Goal: Information Seeking & Learning: Learn about a topic

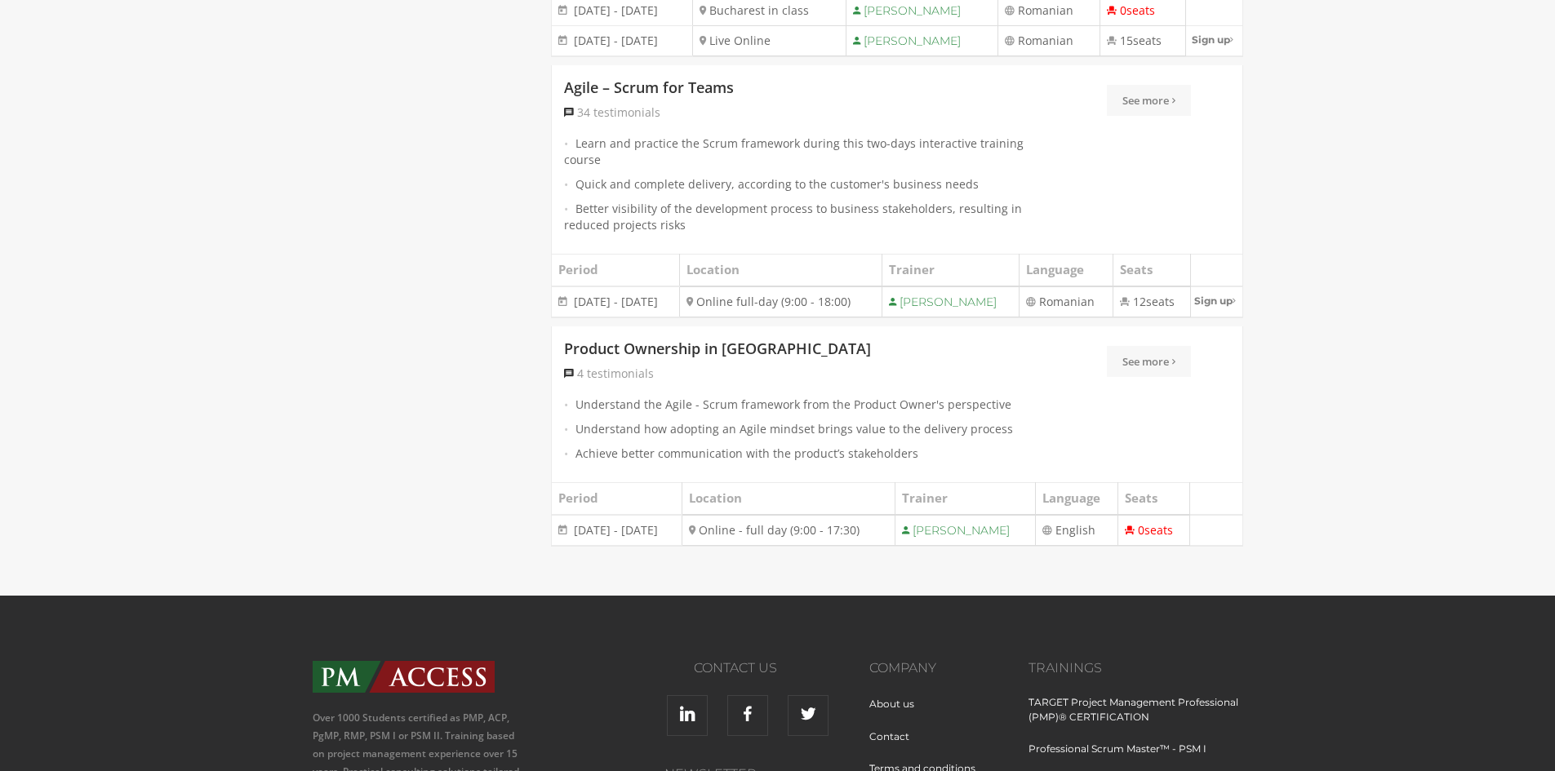
scroll to position [3428, 0]
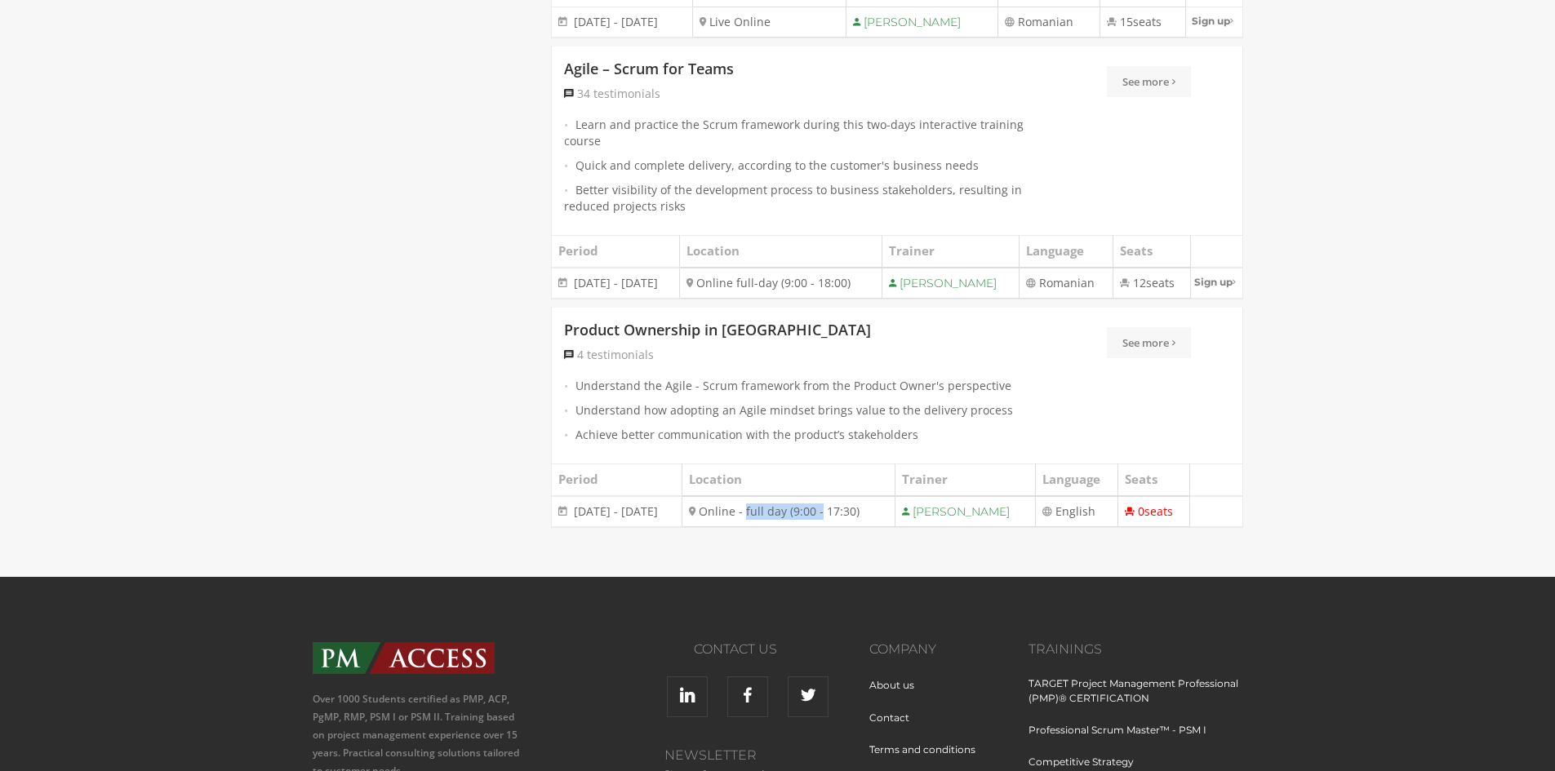
drag, startPoint x: 742, startPoint y: 551, endPoint x: 799, endPoint y: 550, distance: 57.1
click at [810, 527] on td "Online - full day (9:00 - 17:30)" at bounding box center [788, 511] width 213 height 31
click at [786, 527] on td "Online - full day (9:00 - 17:30)" at bounding box center [788, 511] width 213 height 31
drag, startPoint x: 729, startPoint y: 552, endPoint x: 877, endPoint y: 553, distance: 147.7
click at [877, 527] on td "Online - full day (9:00 - 17:30)" at bounding box center [788, 511] width 213 height 31
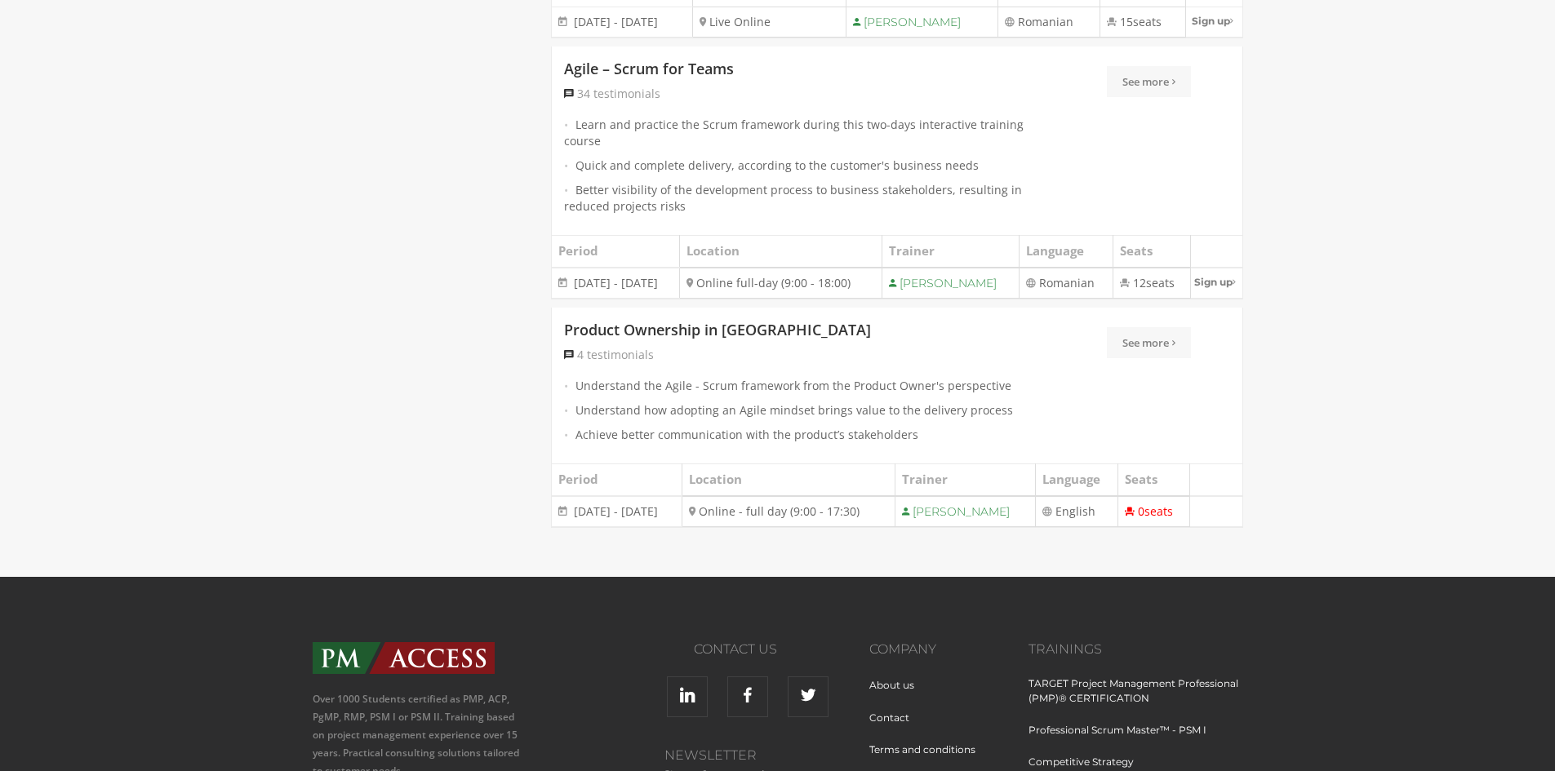
click at [863, 527] on td "Online - full day (9:00 - 17:30)" at bounding box center [788, 511] width 213 height 31
click at [744, 527] on td "Online - full day (9:00 - 17:30)" at bounding box center [788, 511] width 213 height 31
click at [586, 519] on span "3 - 4 June 2025" at bounding box center [616, 512] width 84 height 16
click at [715, 527] on td "Online - full day (9:00 - 17:30)" at bounding box center [788, 511] width 213 height 31
click at [685, 341] on link "Product Ownership in Scrum" at bounding box center [717, 330] width 307 height 21
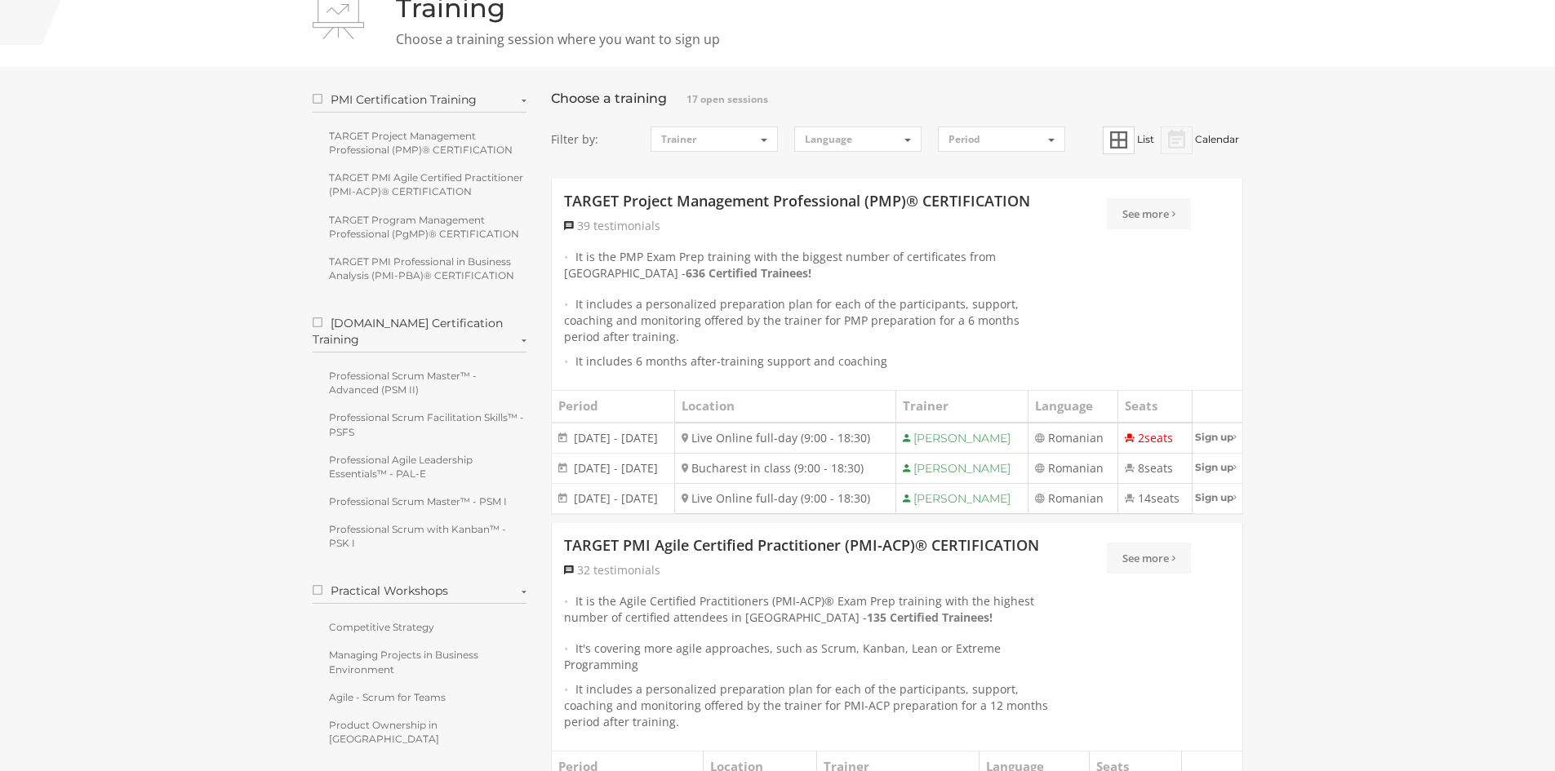
scroll to position [0, 0]
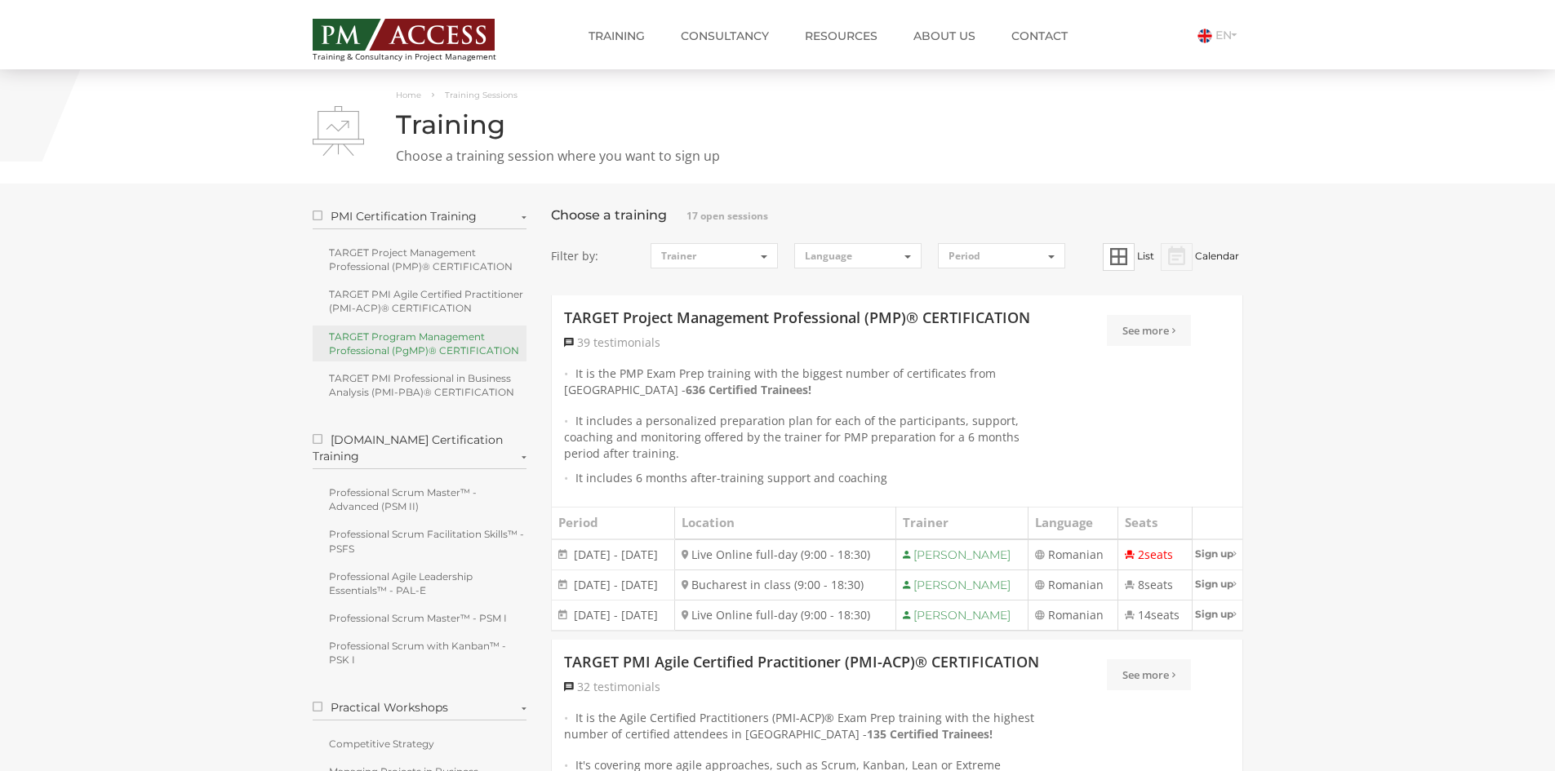
click at [420, 344] on link "TARGET Program Management Professional (PgMP)® CERTIFICATION" at bounding box center [420, 344] width 215 height 36
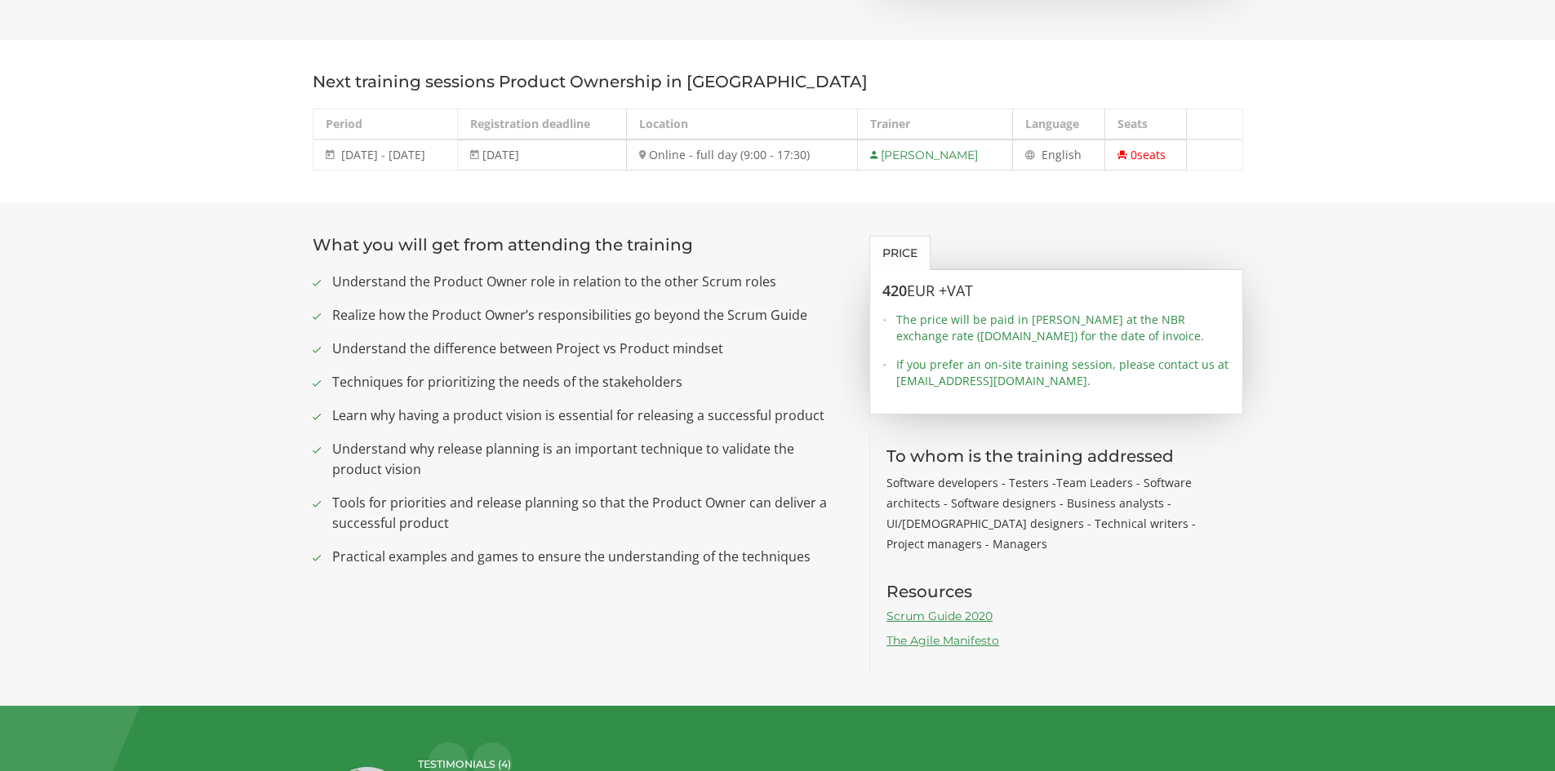
scroll to position [490, 0]
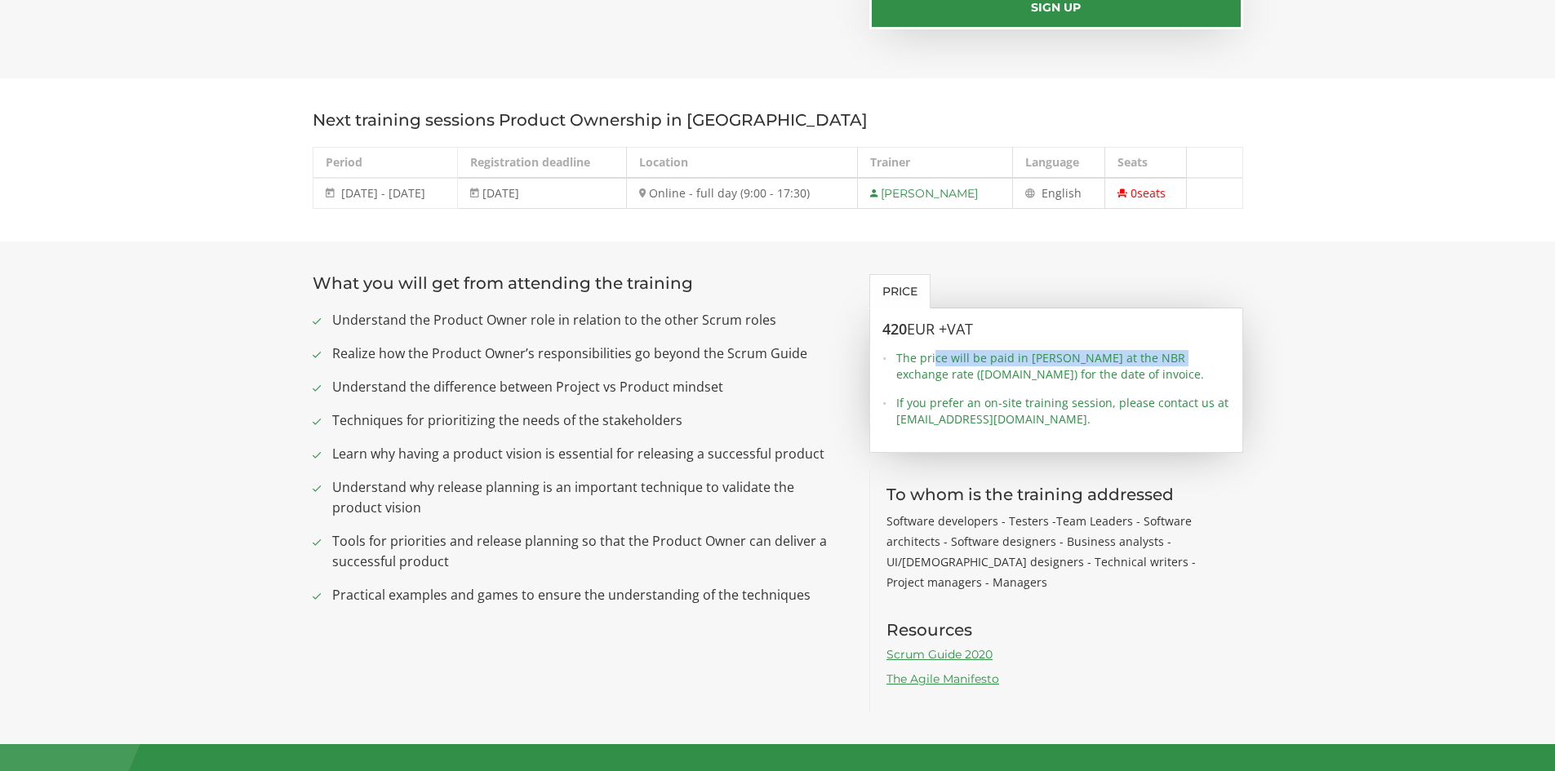
drag, startPoint x: 932, startPoint y: 360, endPoint x: 1173, endPoint y: 361, distance: 240.8
click at [1173, 361] on span "The price will be paid in RON at the NBR exchange rate (www.bnr.ro) for the dat…" at bounding box center [1063, 366] width 334 height 33
click at [1154, 363] on span "The price will be paid in RON at the NBR exchange rate (www.bnr.ro) for the dat…" at bounding box center [1063, 366] width 334 height 33
drag, startPoint x: 1093, startPoint y: 374, endPoint x: 1034, endPoint y: 377, distance: 58.9
click at [1043, 377] on span "The price will be paid in RON at the NBR exchange rate (www.bnr.ro) for the dat…" at bounding box center [1063, 366] width 334 height 33
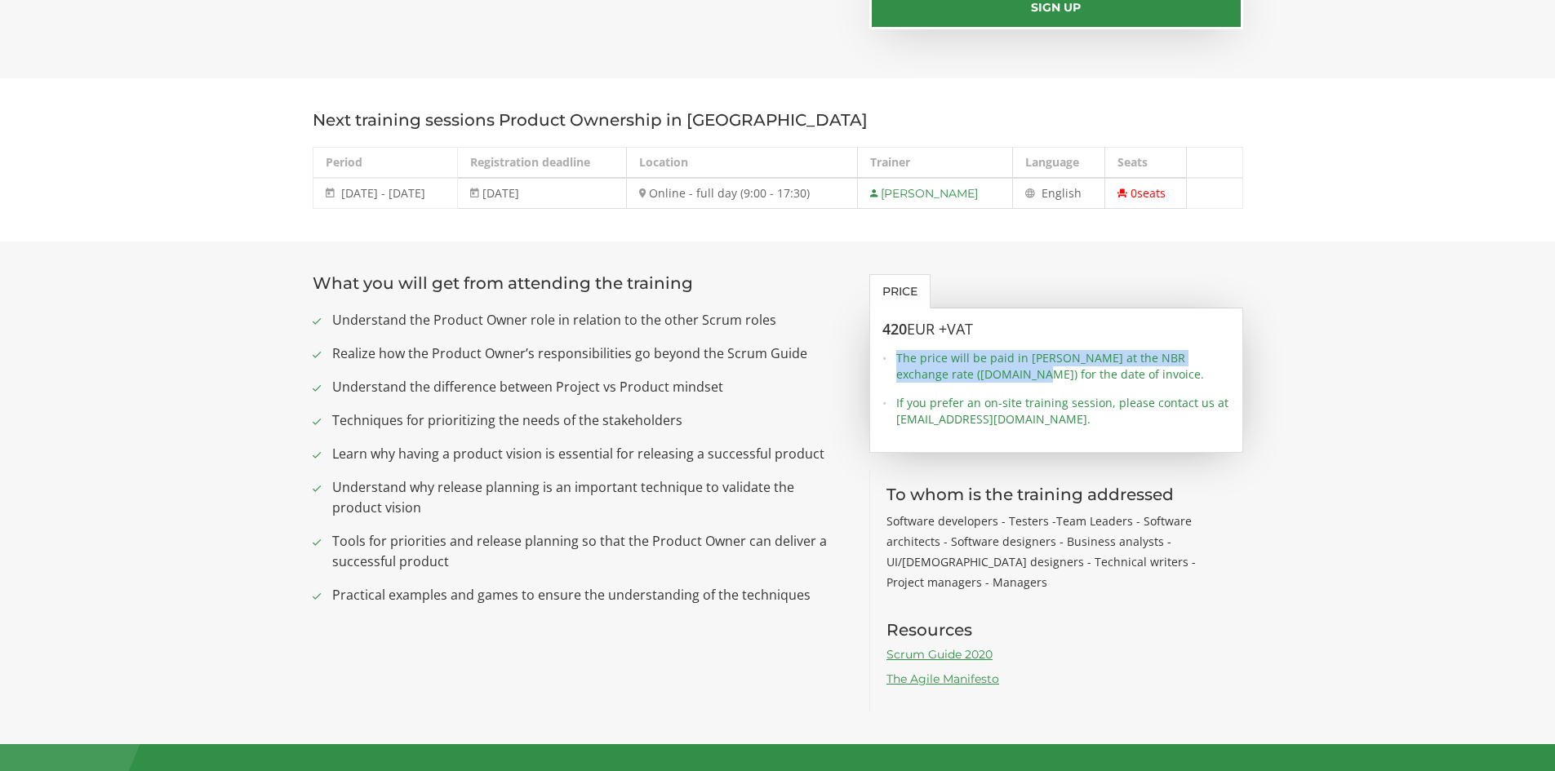
drag, startPoint x: 962, startPoint y: 375, endPoint x: 889, endPoint y: 366, distance: 74.1
click at [889, 366] on li "The price will be paid in RON at the NBR exchange rate (www.bnr.ro) for the dat…" at bounding box center [1056, 366] width 348 height 33
click at [1066, 365] on span "The price will be paid in RON at the NBR exchange rate (www.bnr.ro) for the dat…" at bounding box center [1063, 366] width 334 height 33
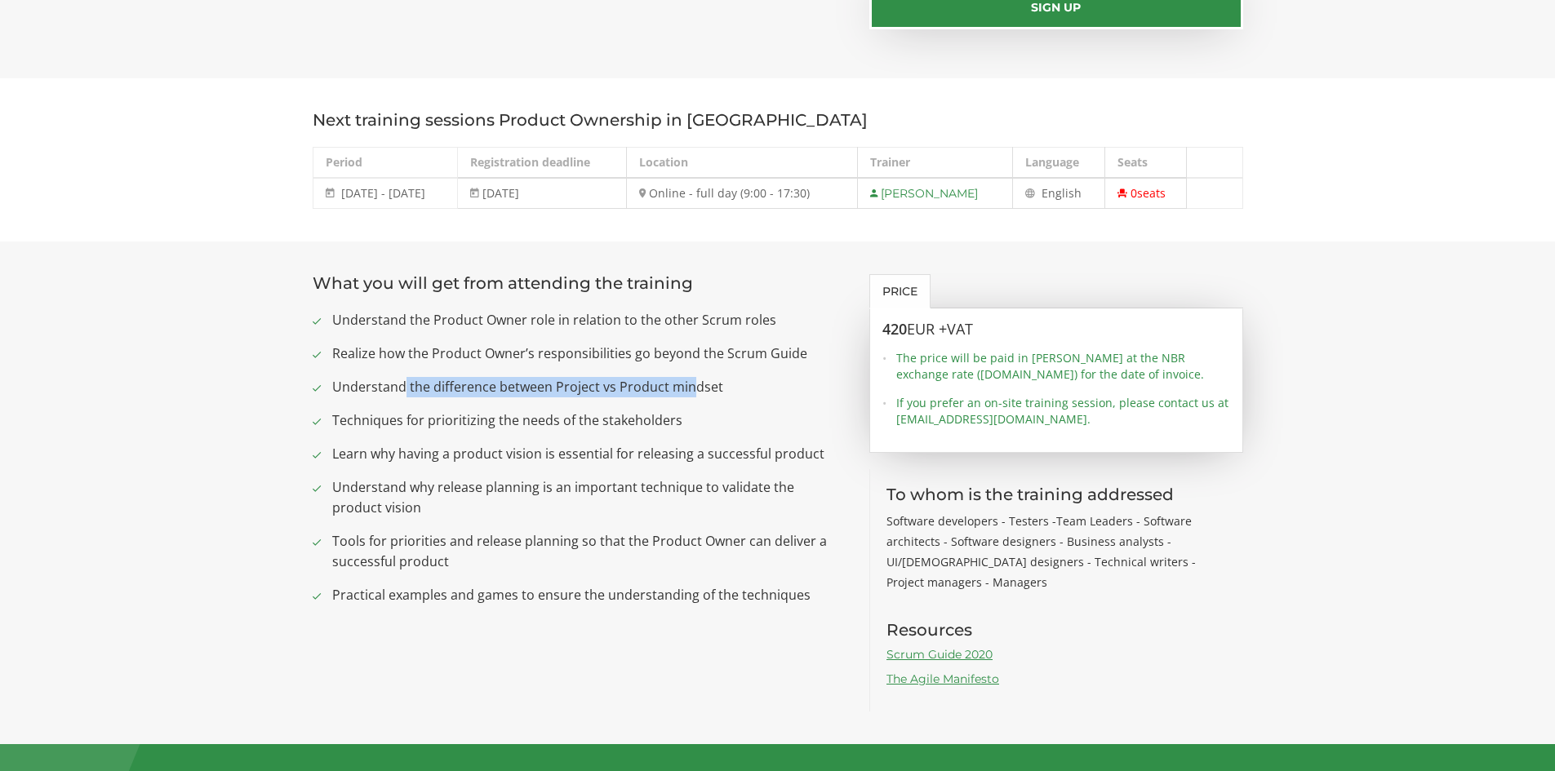
drag, startPoint x: 403, startPoint y: 385, endPoint x: 686, endPoint y: 385, distance: 282.4
click at [686, 385] on span "Understand the difference between Project vs Product mindset" at bounding box center [588, 387] width 513 height 20
click at [690, 395] on span "Understand the difference between Project vs Product mindset" at bounding box center [588, 387] width 513 height 20
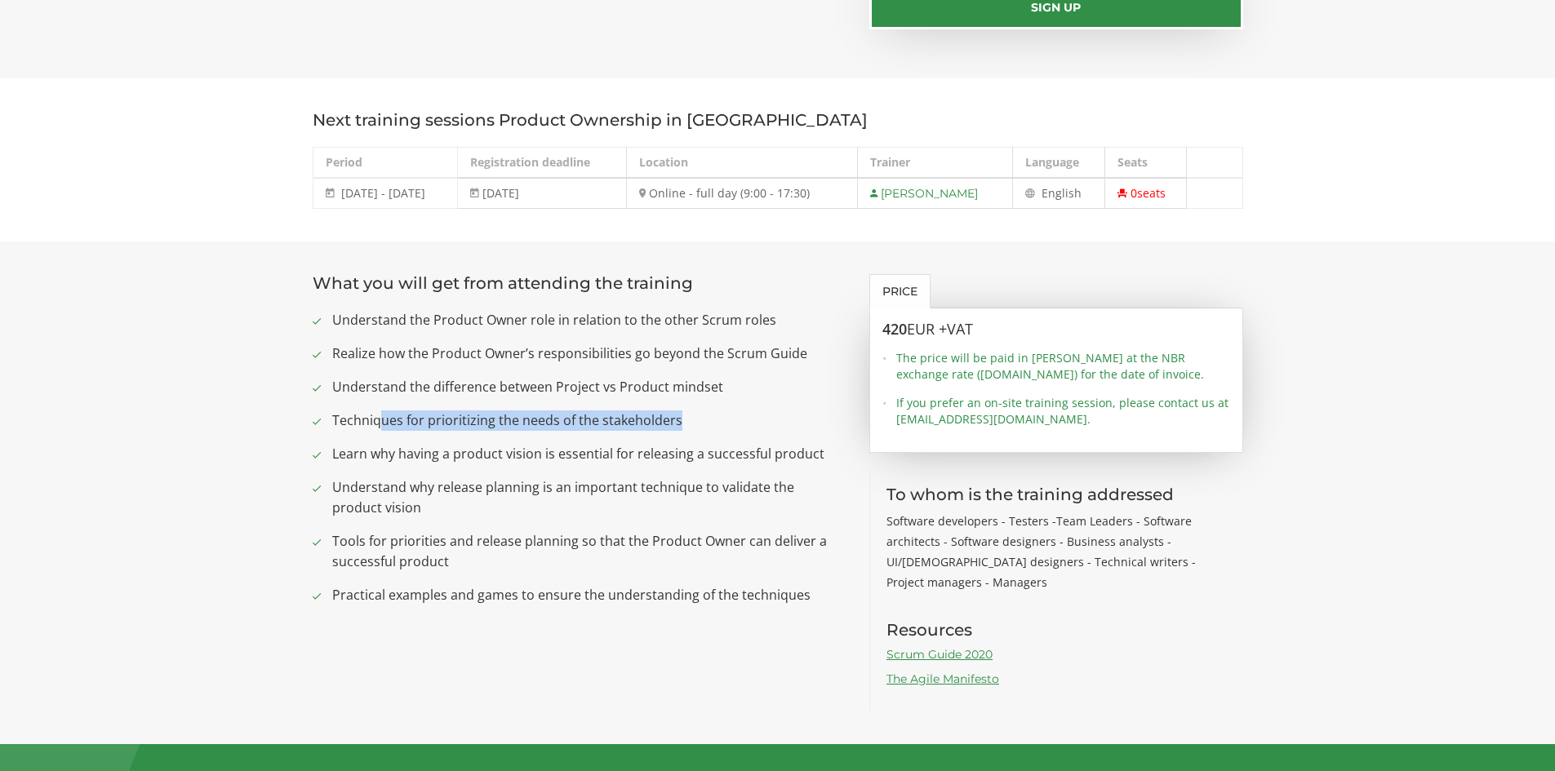
drag, startPoint x: 652, startPoint y: 415, endPoint x: 793, endPoint y: 415, distance: 141.2
click at [793, 415] on span "Techniques for prioritizing the needs of the stakeholders" at bounding box center [588, 421] width 513 height 20
click at [782, 423] on span "Techniques for prioritizing the needs of the stakeholders" at bounding box center [588, 421] width 513 height 20
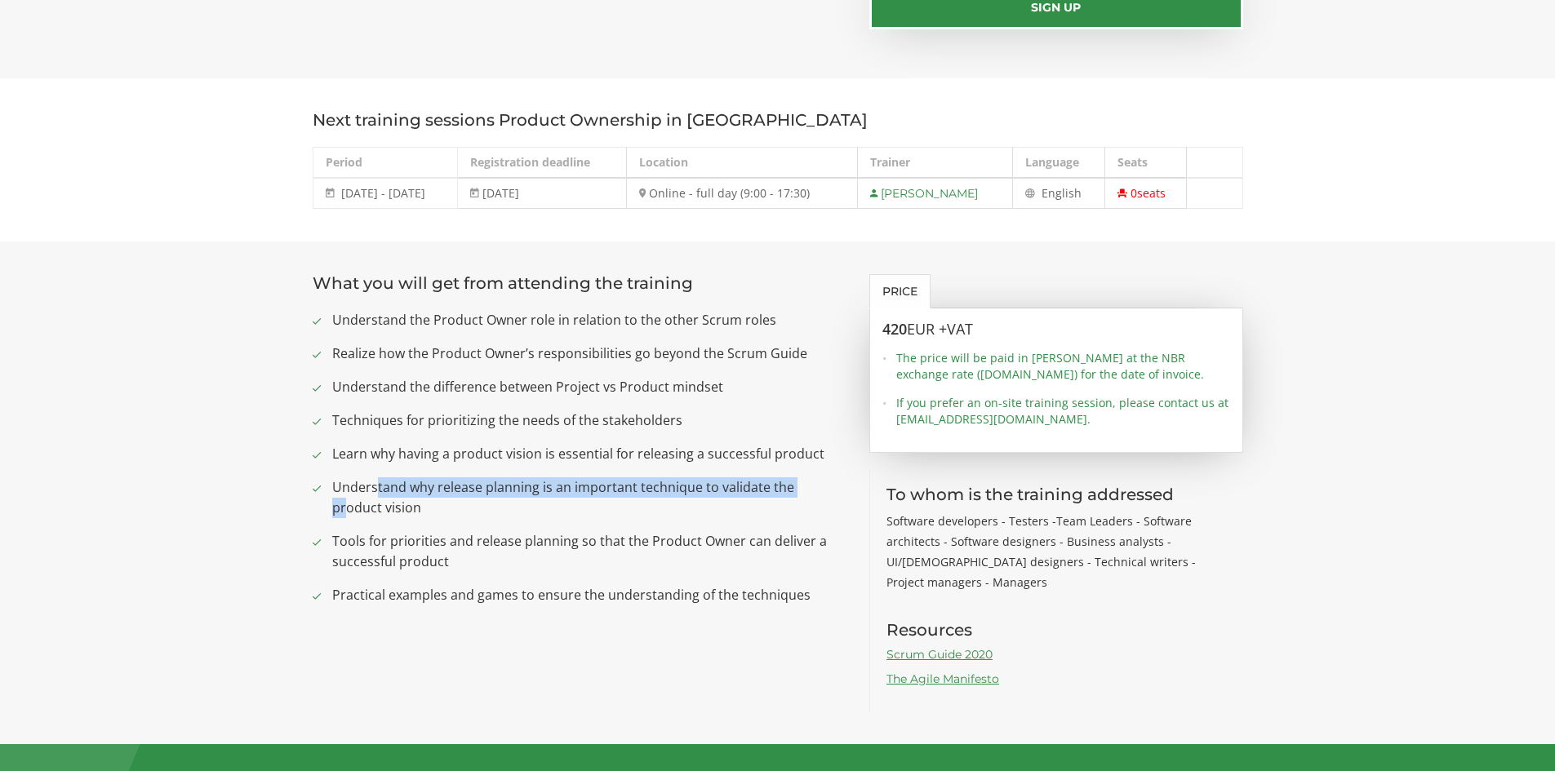
drag, startPoint x: 384, startPoint y: 489, endPoint x: 805, endPoint y: 497, distance: 420.4
click at [805, 497] on span "Understand why release planning is an important technique to validate the produ…" at bounding box center [588, 497] width 513 height 41
click at [668, 511] on span "Understand why release planning is an important technique to validate the produ…" at bounding box center [588, 497] width 513 height 41
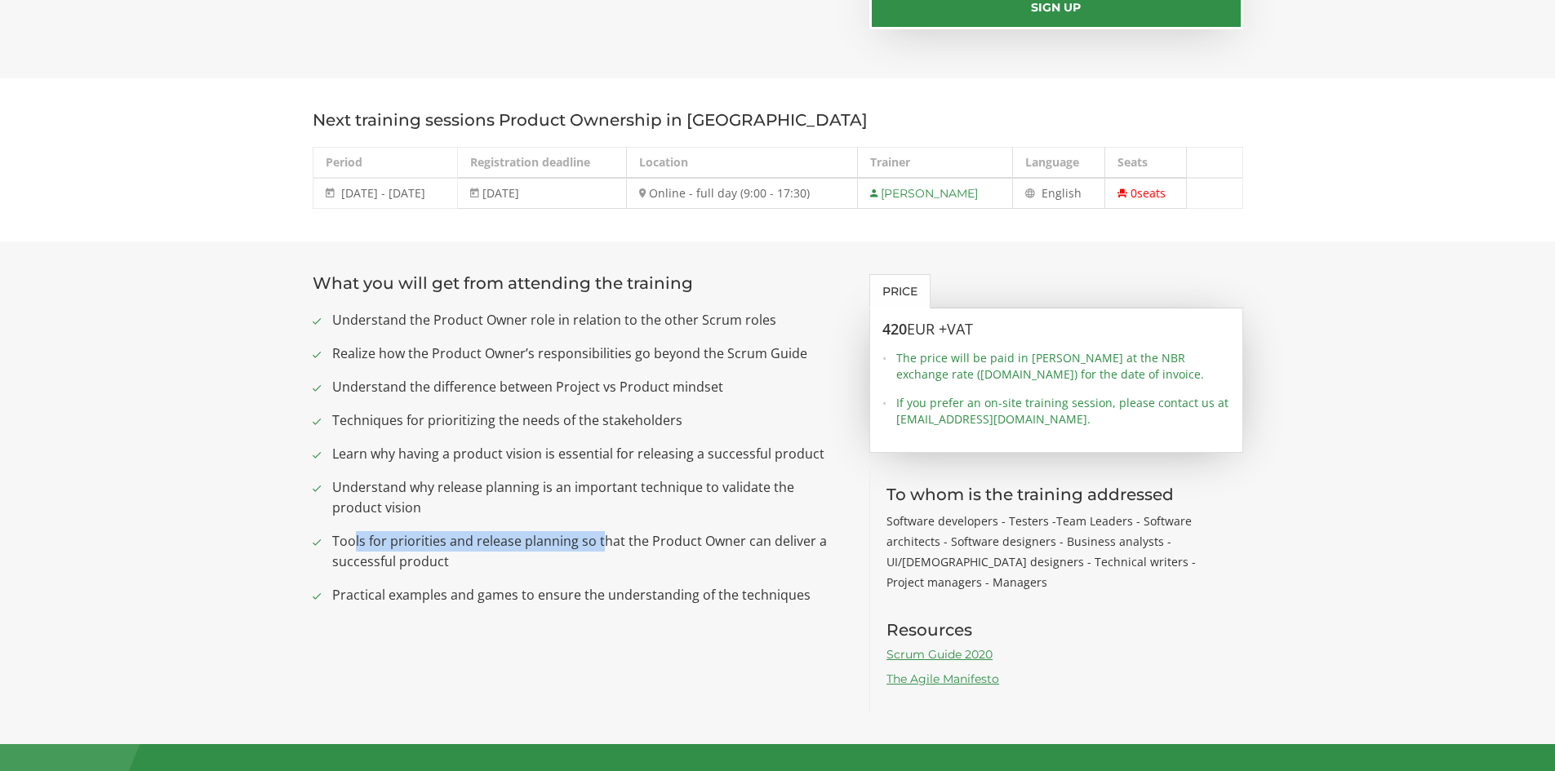
drag, startPoint x: 356, startPoint y: 548, endPoint x: 600, endPoint y: 545, distance: 244.1
click at [600, 545] on span "Tools for priorities and release planning so that the Product Owner can deliver…" at bounding box center [588, 551] width 513 height 41
click at [526, 557] on span "Tools for priorities and release planning so that the Product Owner can deliver…" at bounding box center [588, 551] width 513 height 41
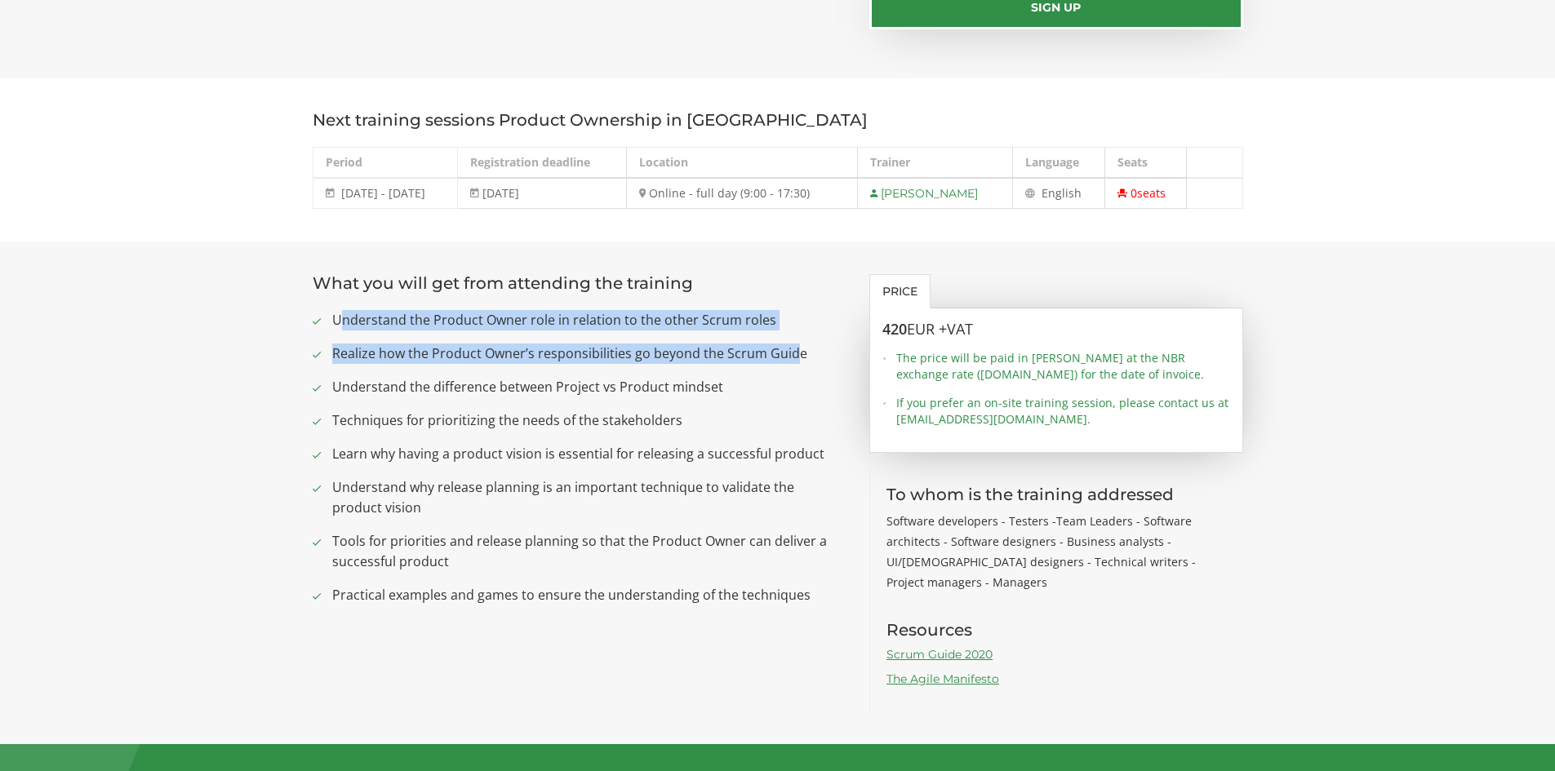
drag, startPoint x: 352, startPoint y: 328, endPoint x: 792, endPoint y: 337, distance: 440.0
click at [792, 337] on ul "Understand the Product Owner role in relation to the other Scrum roles Realize …" at bounding box center [579, 457] width 533 height 295
drag, startPoint x: 749, startPoint y: 343, endPoint x: 619, endPoint y: 365, distance: 131.6
click at [748, 344] on span "Realize how the Product Owner’s responsibilities go beyond the Scrum Guide" at bounding box center [588, 354] width 513 height 20
click at [402, 354] on span "Realize how the Product Owner’s responsibilities go beyond the Scrum Guide" at bounding box center [588, 354] width 513 height 20
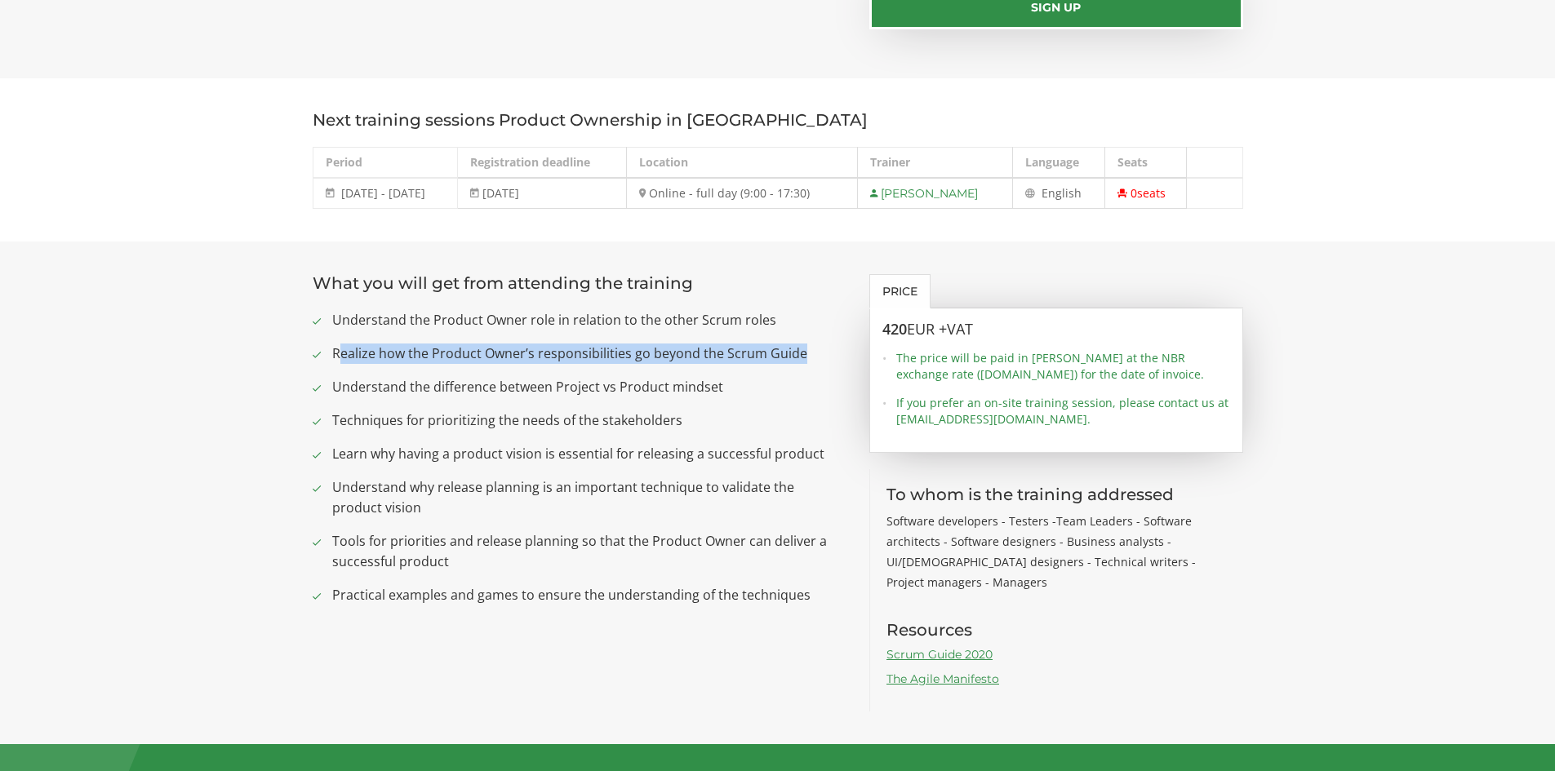
drag, startPoint x: 340, startPoint y: 354, endPoint x: 815, endPoint y: 356, distance: 474.2
click at [815, 356] on span "Realize how the Product Owner’s responsibilities go beyond the Scrum Guide" at bounding box center [588, 354] width 513 height 20
click at [798, 359] on span "Realize how the Product Owner’s responsibilities go beyond the Scrum Guide" at bounding box center [588, 354] width 513 height 20
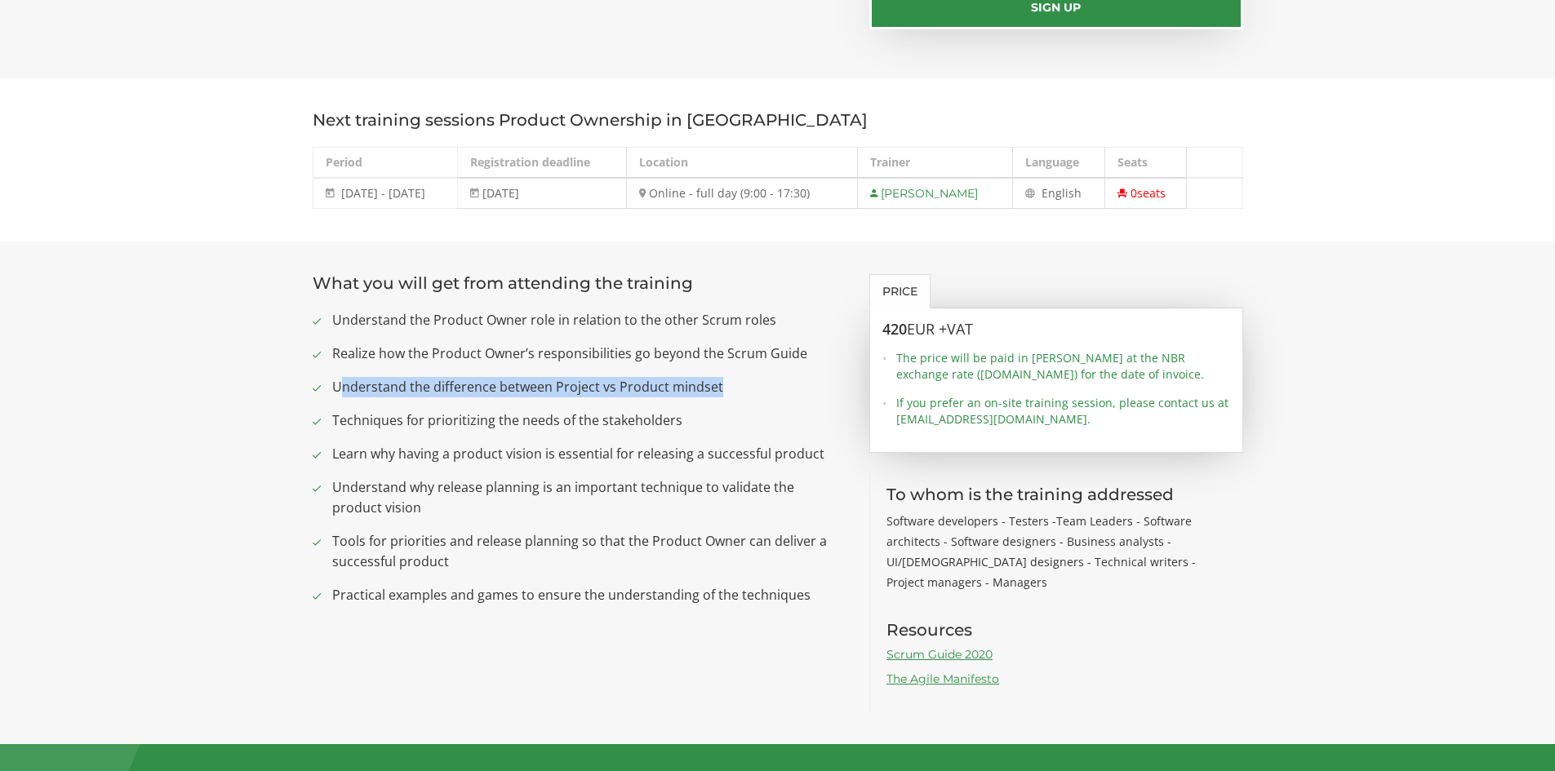
drag, startPoint x: 342, startPoint y: 380, endPoint x: 734, endPoint y: 388, distance: 391.8
click at [734, 388] on span "Understand the difference between Project vs Product mindset" at bounding box center [588, 387] width 513 height 20
drag, startPoint x: 626, startPoint y: 388, endPoint x: 376, endPoint y: 383, distance: 249.8
click at [376, 383] on span "Understand the difference between Project vs Product mindset" at bounding box center [588, 387] width 513 height 20
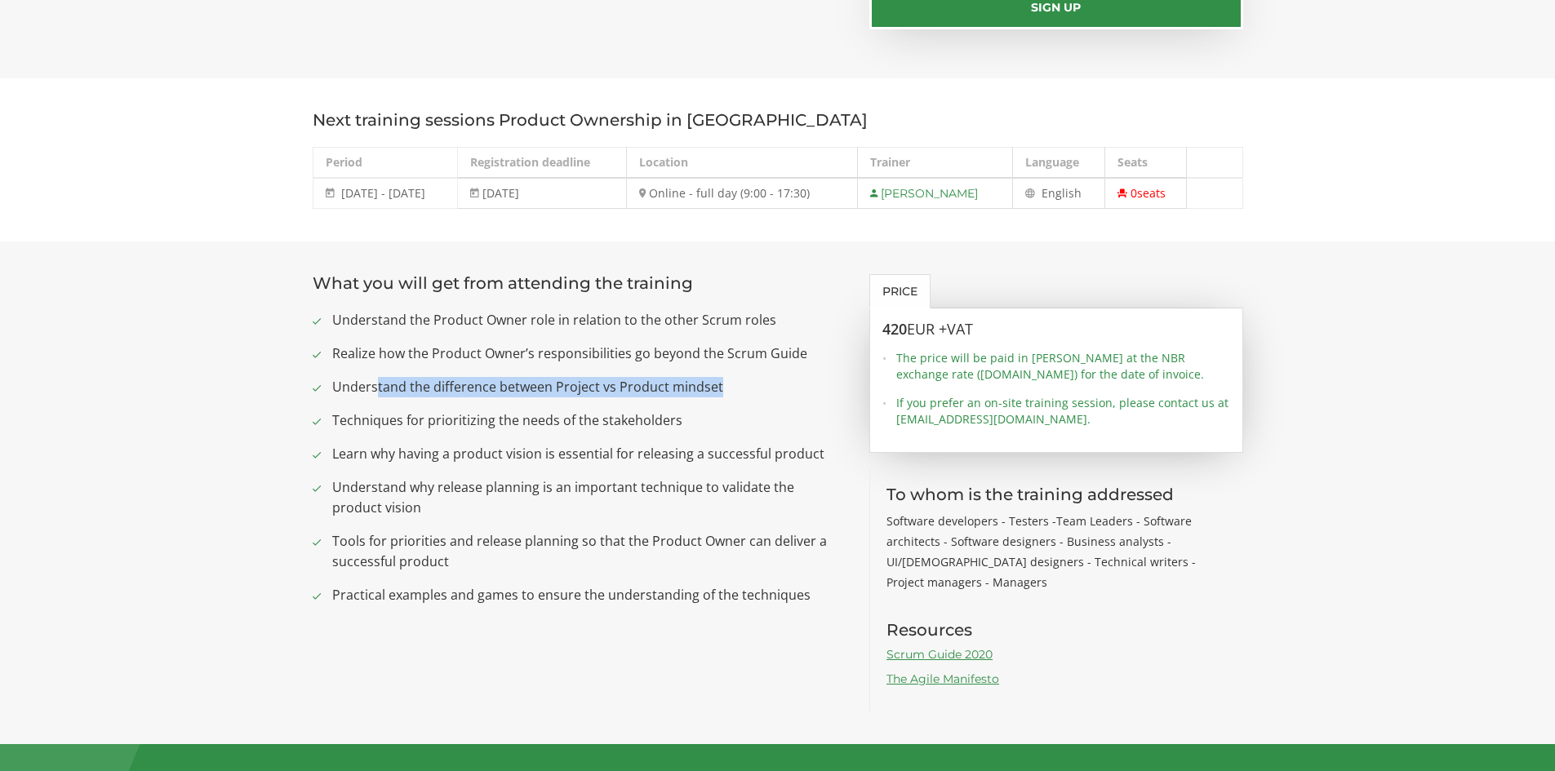
click at [376, 383] on span "Understand the difference between Project vs Product mindset" at bounding box center [588, 387] width 513 height 20
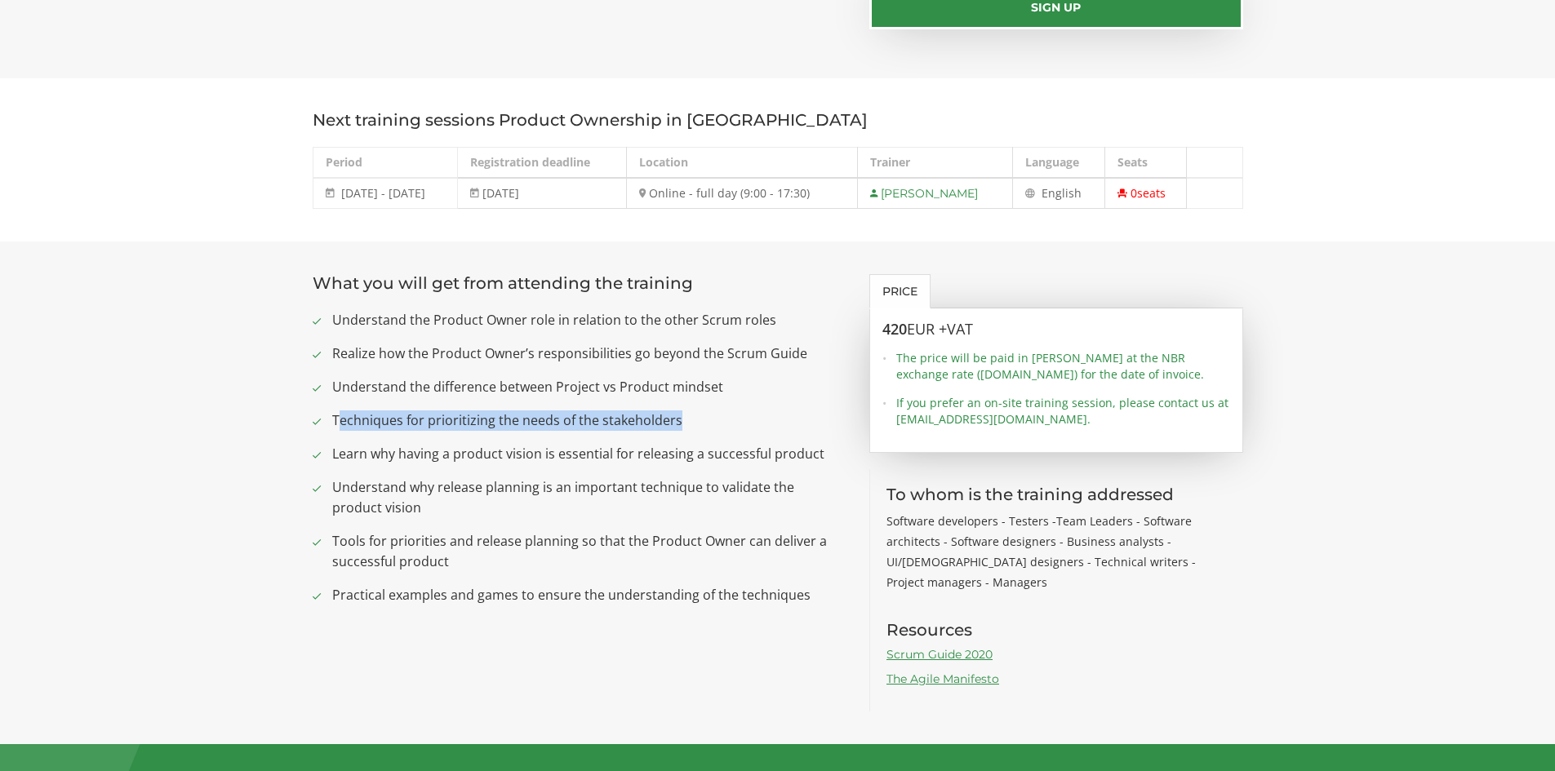
drag, startPoint x: 337, startPoint y: 409, endPoint x: 727, endPoint y: 425, distance: 390.5
click at [727, 425] on ul "Understand the Product Owner role in relation to the other Scrum roles Realize …" at bounding box center [579, 457] width 533 height 295
click at [726, 425] on span "Techniques for prioritizing the needs of the stakeholders" at bounding box center [588, 421] width 513 height 20
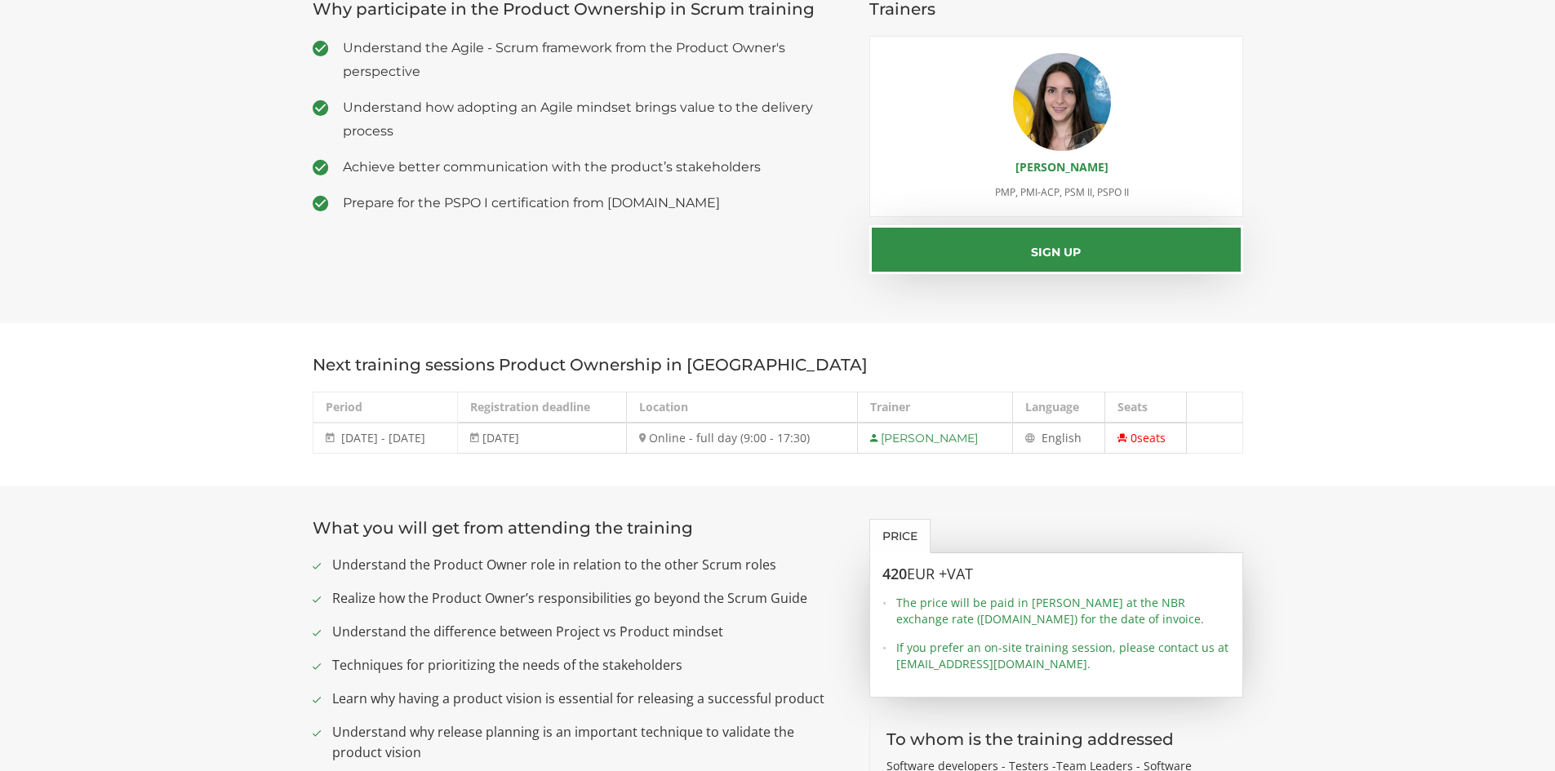
scroll to position [0, 0]
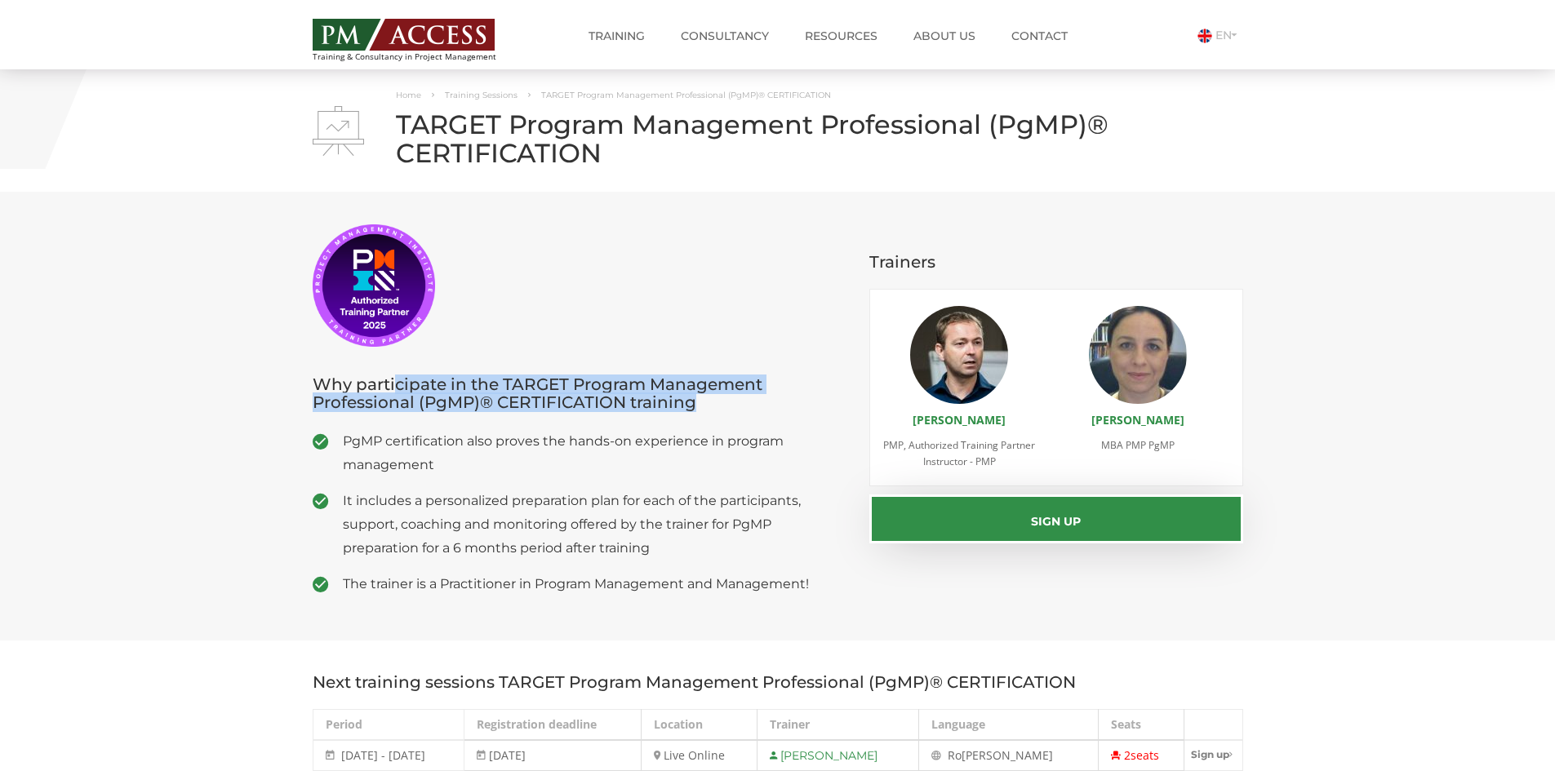
drag, startPoint x: 396, startPoint y: 384, endPoint x: 713, endPoint y: 402, distance: 318.0
click at [713, 402] on h3 "Why participate in the TARGET Program Management Professional (PgMP)® CERTIFICA…" at bounding box center [579, 393] width 533 height 36
click at [710, 405] on h3 "Why participate in the TARGET Program Management Professional (PgMP)® CERTIFICA…" at bounding box center [579, 393] width 533 height 36
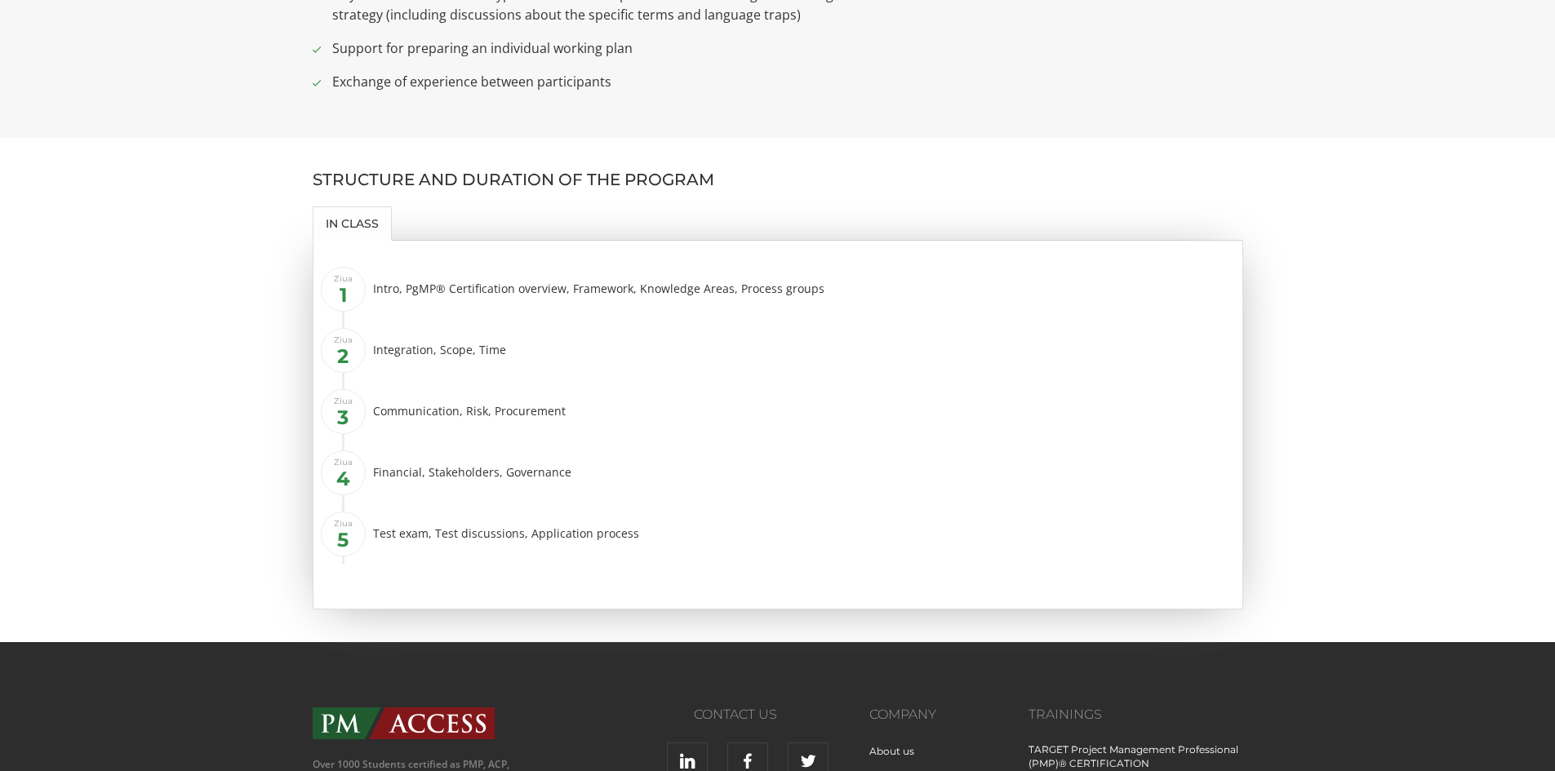
scroll to position [1224, 0]
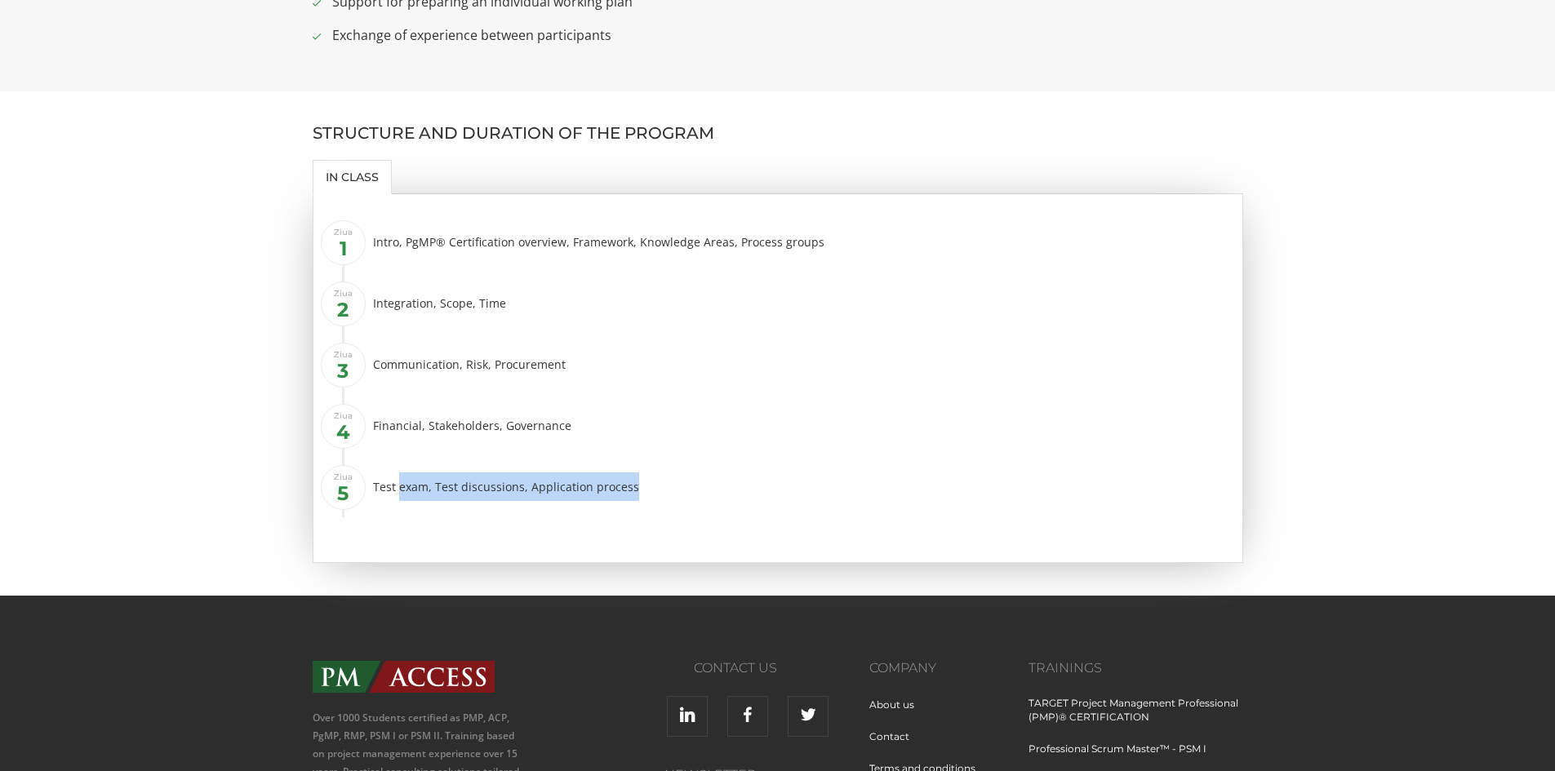
drag, startPoint x: 400, startPoint y: 487, endPoint x: 659, endPoint y: 491, distance: 258.8
click at [659, 491] on div "Test exam, Test discussions, Application process" at bounding box center [801, 487] width 857 height 29
drag, startPoint x: 545, startPoint y: 491, endPoint x: 447, endPoint y: 486, distance: 98.1
click at [447, 486] on div "Test exam, Test discussions, Application process" at bounding box center [801, 487] width 857 height 29
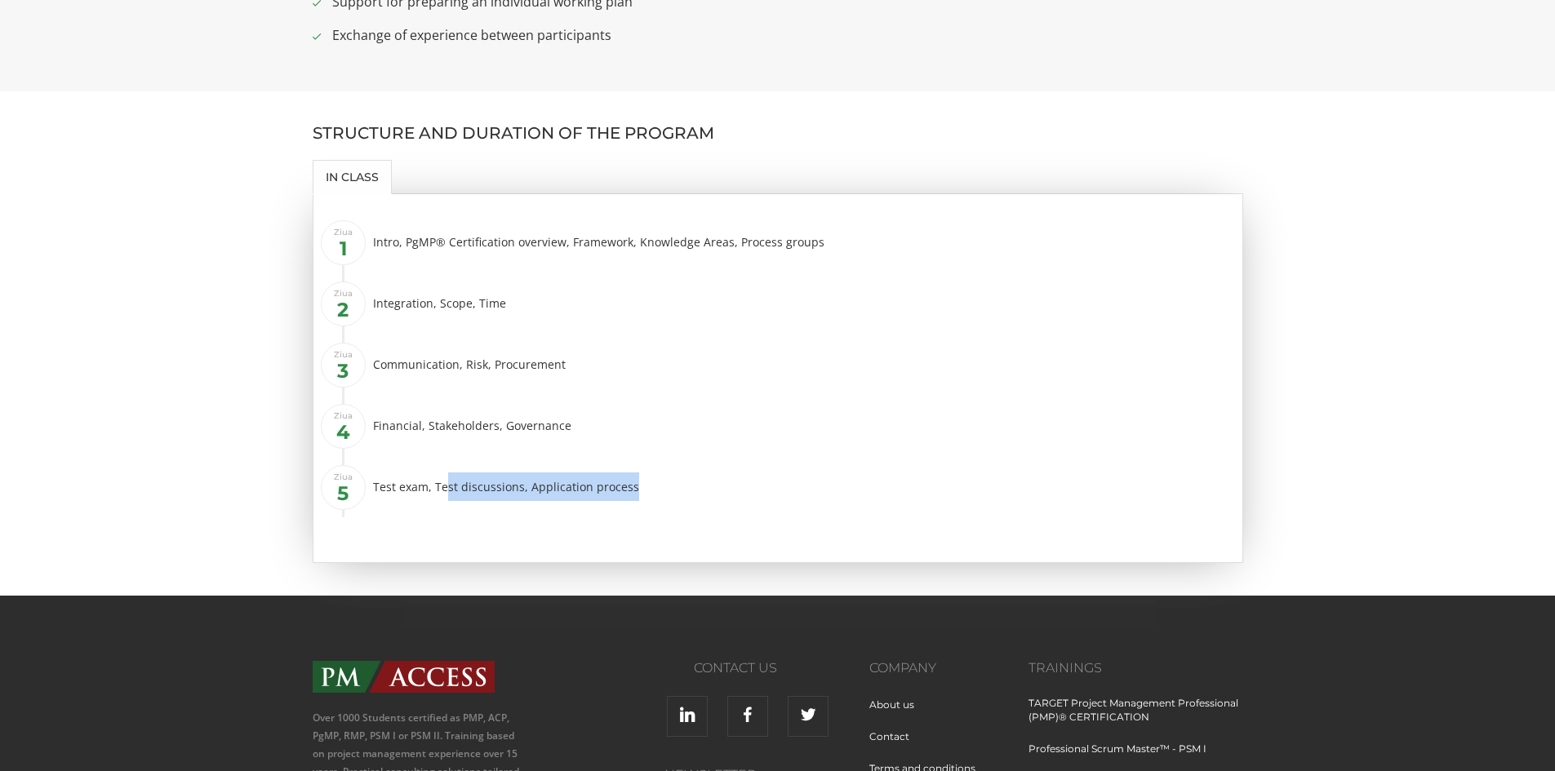
click at [680, 491] on div "Test exam, Test discussions, Application process" at bounding box center [801, 487] width 857 height 29
drag, startPoint x: 575, startPoint y: 427, endPoint x: 406, endPoint y: 420, distance: 169.9
click at [406, 420] on div "Financial, Stakeholders, Governance" at bounding box center [801, 425] width 857 height 29
click at [398, 367] on div "Communication, Risk, Procurement" at bounding box center [801, 364] width 857 height 29
drag, startPoint x: 431, startPoint y: 304, endPoint x: 497, endPoint y: 305, distance: 66.1
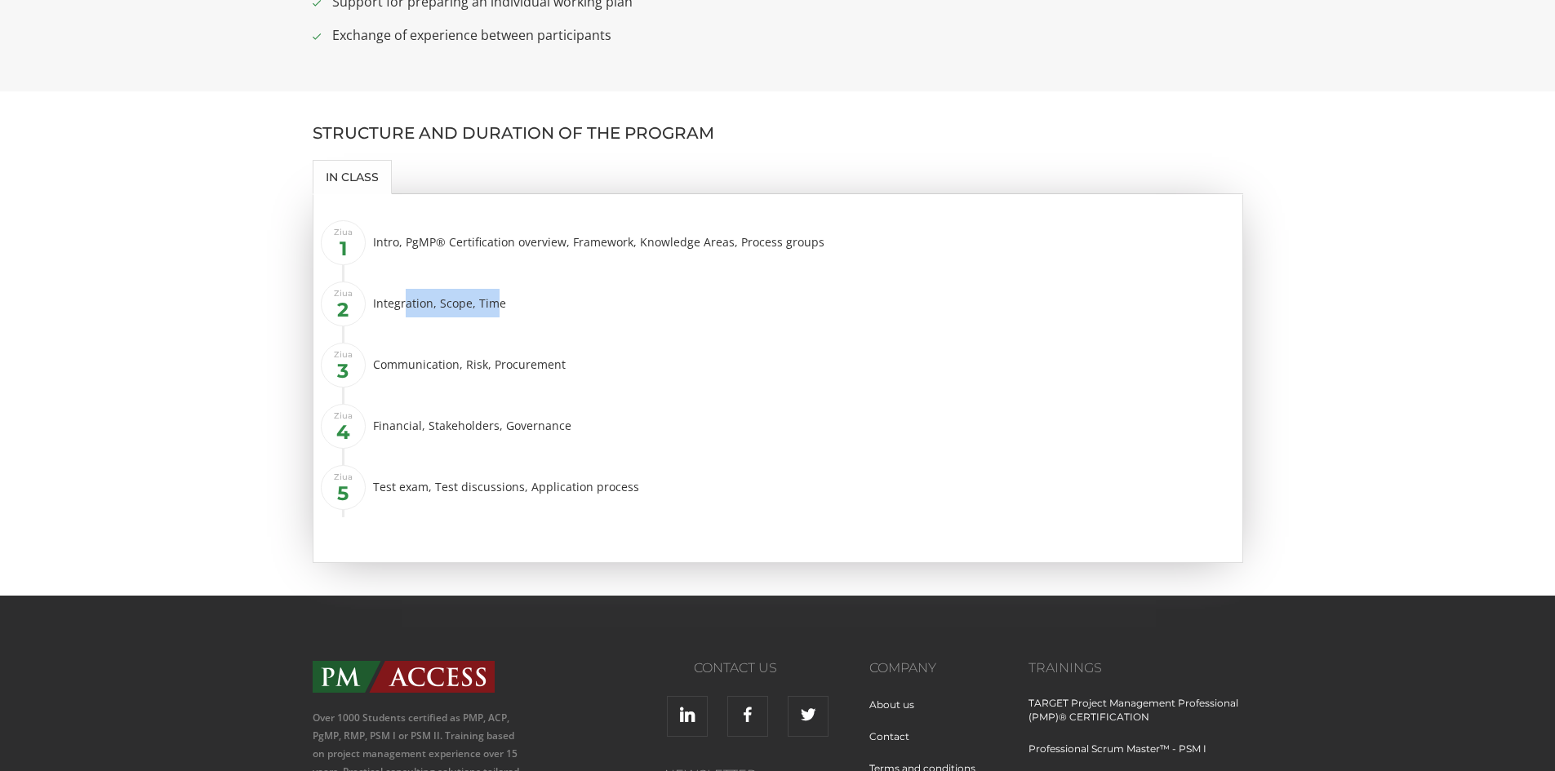
click at [497, 305] on div "Integration, Scope, Time" at bounding box center [801, 303] width 857 height 29
click at [527, 326] on li "Ziua 2 Integration, Scope, Time" at bounding box center [787, 309] width 886 height 49
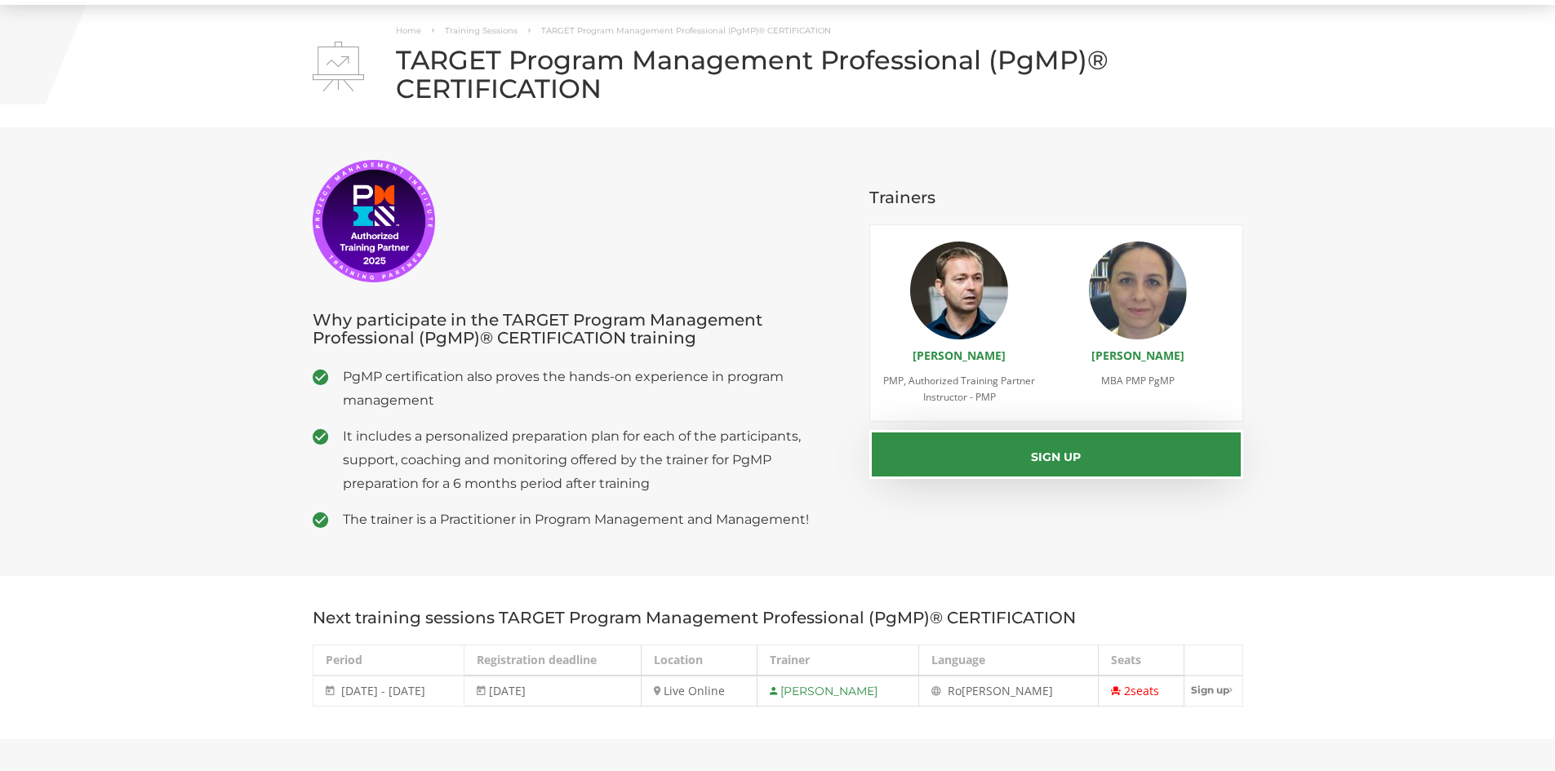
scroll to position [0, 0]
